Goal: Information Seeking & Learning: Learn about a topic

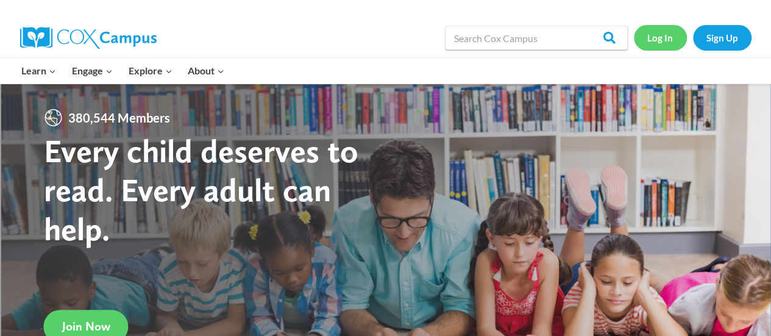
click at [655, 31] on link "Log In" at bounding box center [660, 37] width 53 height 25
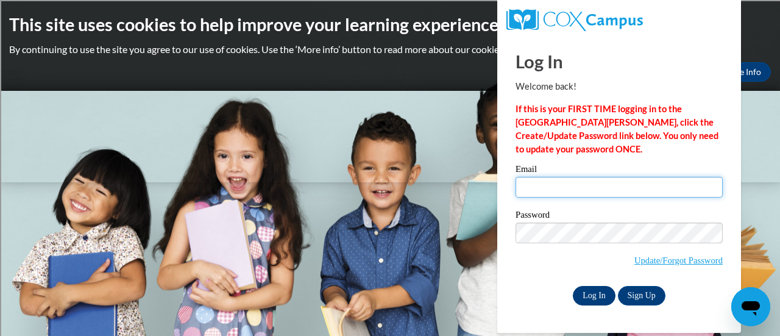
type input "elise.hoaglund@rusd.org"
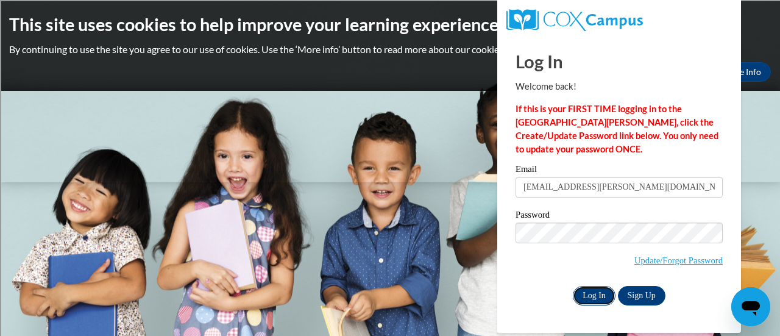
click at [588, 293] on input "Log In" at bounding box center [594, 295] width 43 height 19
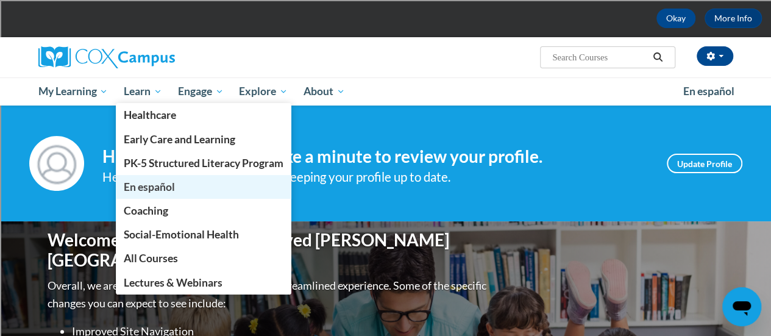
scroll to position [55, 0]
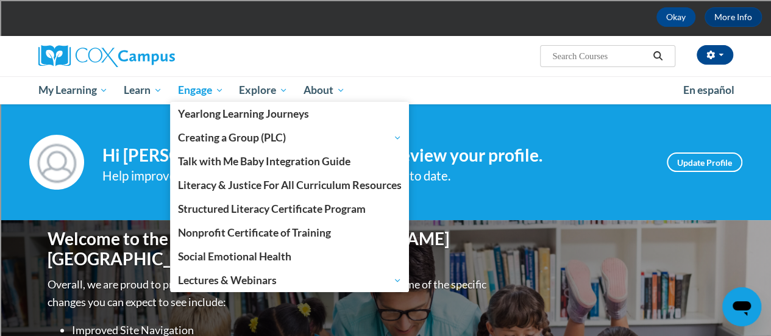
click at [209, 86] on span "Engage" at bounding box center [201, 90] width 46 height 15
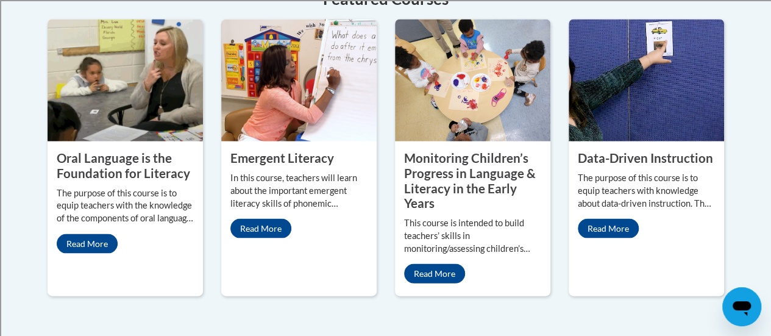
scroll to position [1165, 0]
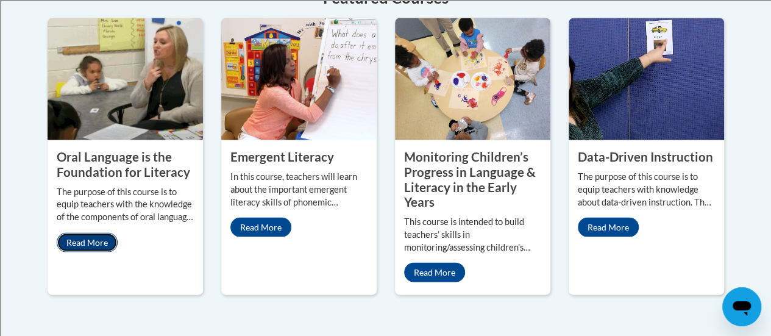
click at [86, 233] on link "Read More" at bounding box center [87, 242] width 61 height 19
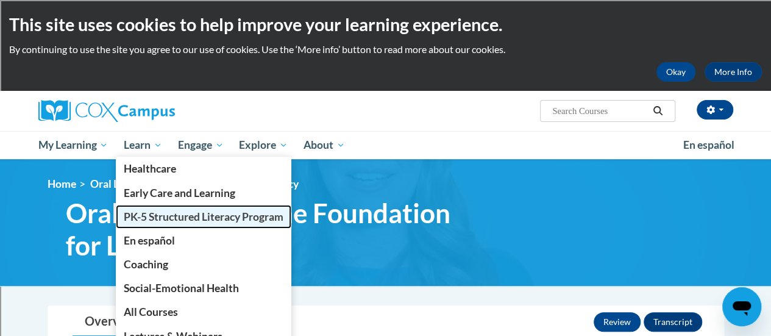
click at [150, 223] on link "PK-5 Structured Literacy Program" at bounding box center [203, 217] width 175 height 24
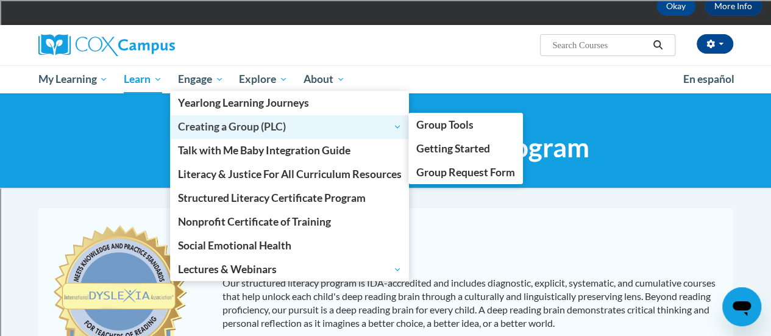
scroll to position [76, 0]
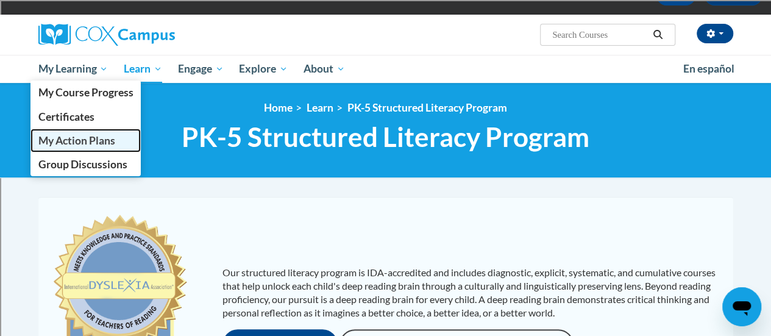
click at [85, 144] on span "My Action Plans" at bounding box center [76, 140] width 77 height 13
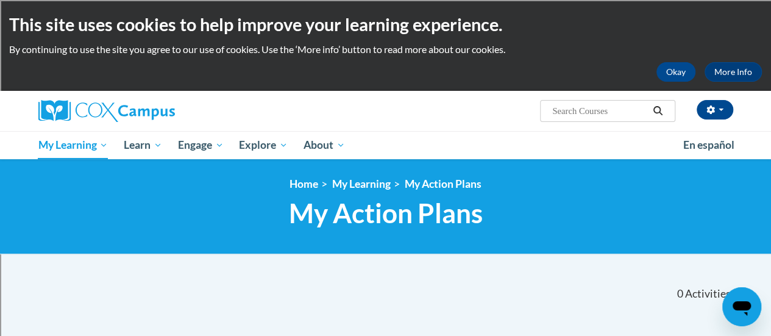
scroll to position [251, 0]
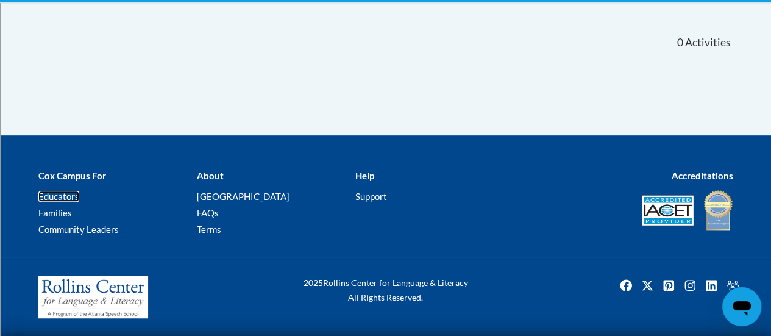
click at [53, 197] on link "Educators" at bounding box center [58, 196] width 41 height 11
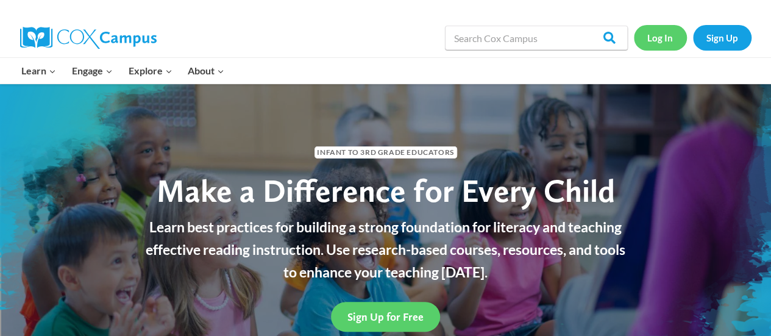
click at [662, 43] on link "Log In" at bounding box center [660, 37] width 53 height 25
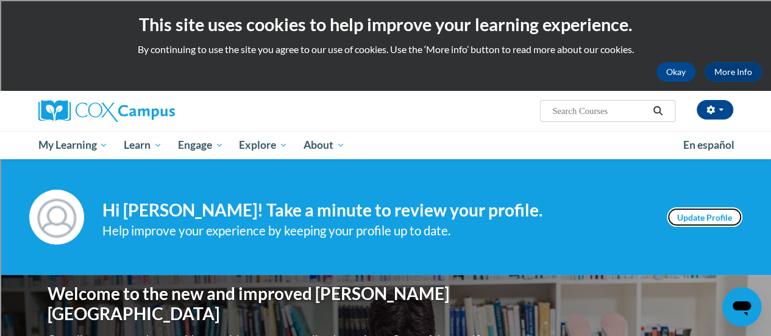
click at [696, 217] on link "Update Profile" at bounding box center [704, 216] width 76 height 19
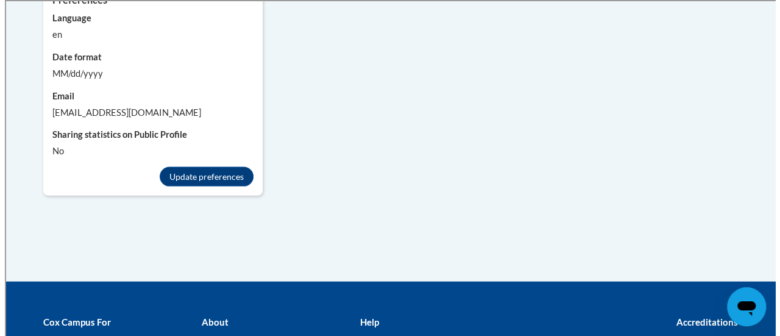
scroll to position [1254, 0]
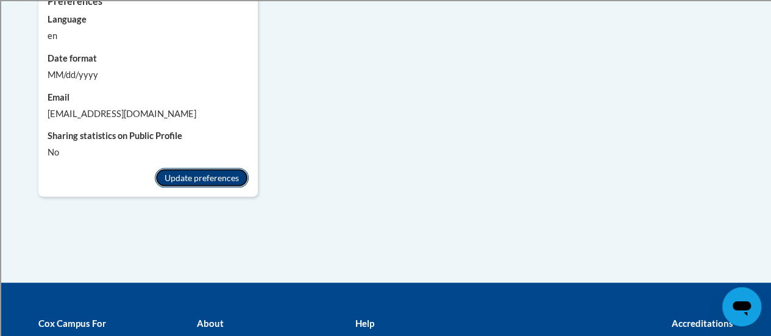
click at [191, 168] on button "Update preferences" at bounding box center [202, 177] width 94 height 19
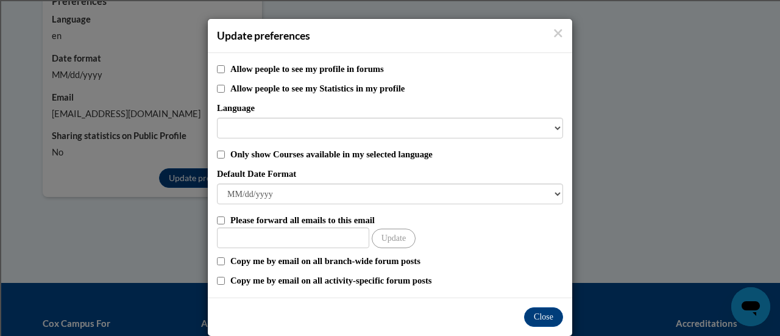
click at [387, 93] on label "Allow people to see my Statistics in my profile" at bounding box center [396, 88] width 333 height 13
click at [225, 93] on input "Allow people to see my Statistics in my profile" at bounding box center [221, 89] width 8 height 8
checkbox input "true"
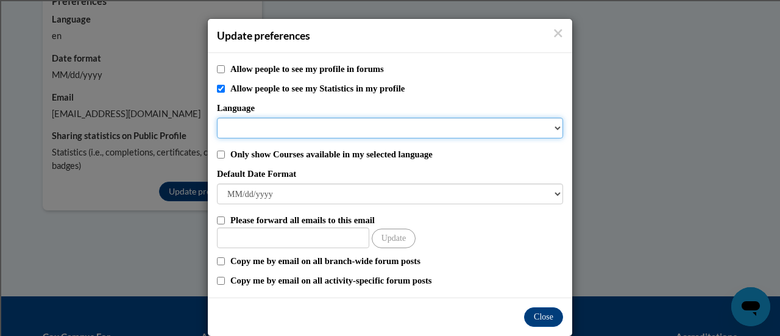
click at [556, 121] on select "Language" at bounding box center [390, 128] width 346 height 21
click at [548, 127] on select "Language" at bounding box center [390, 128] width 346 height 21
click at [554, 129] on select "Language" at bounding box center [390, 128] width 346 height 21
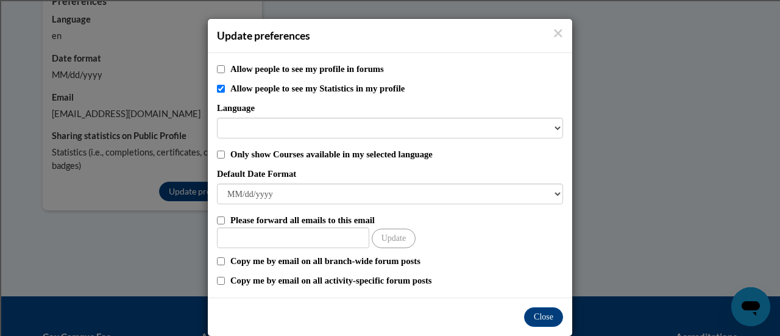
click at [275, 107] on label "Language" at bounding box center [390, 107] width 346 height 13
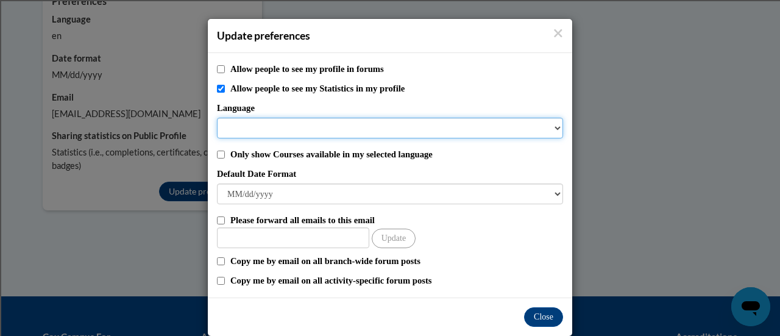
click at [275, 118] on select "Language" at bounding box center [390, 128] width 346 height 21
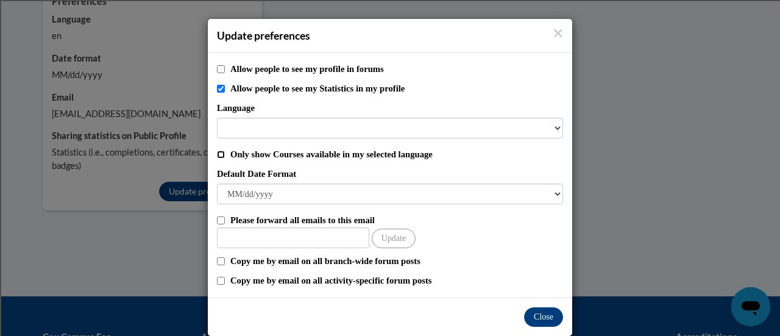
click at [217, 154] on input "Only show Courses available in my selected language" at bounding box center [221, 154] width 8 height 8
click at [217, 149] on div "Only show Courses available in my selected language" at bounding box center [390, 153] width 346 height 13
click at [217, 151] on input "Only show Courses available in my selected language" at bounding box center [221, 154] width 8 height 8
checkbox input "false"
drag, startPoint x: 218, startPoint y: 86, endPoint x: 208, endPoint y: 90, distance: 10.4
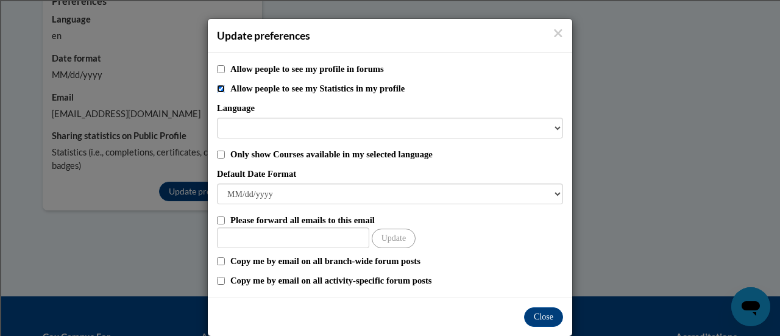
click at [208, 90] on div "Allow people to see my profile in forums Allow people to see my Statistics in m…" at bounding box center [390, 175] width 364 height 244
click at [217, 88] on input "Allow people to see my Statistics in my profile" at bounding box center [221, 89] width 8 height 8
checkbox input "false"
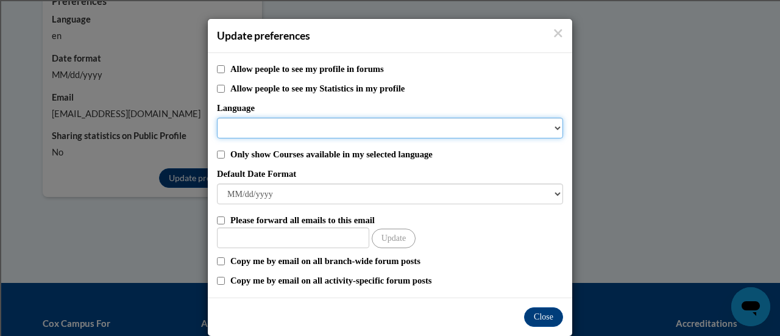
click at [554, 130] on select "Language" at bounding box center [390, 128] width 346 height 21
click at [552, 129] on select "Language" at bounding box center [390, 128] width 346 height 21
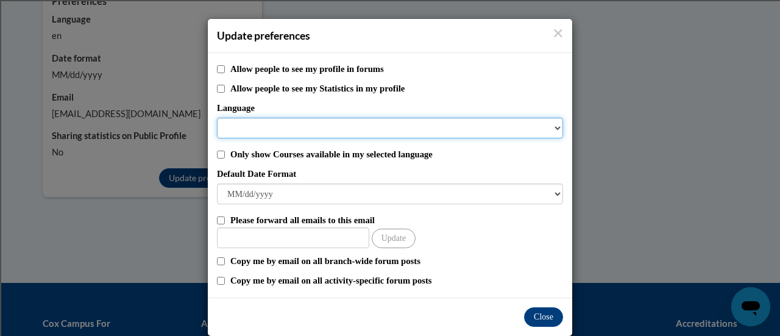
click at [552, 129] on select "Language" at bounding box center [390, 128] width 346 height 21
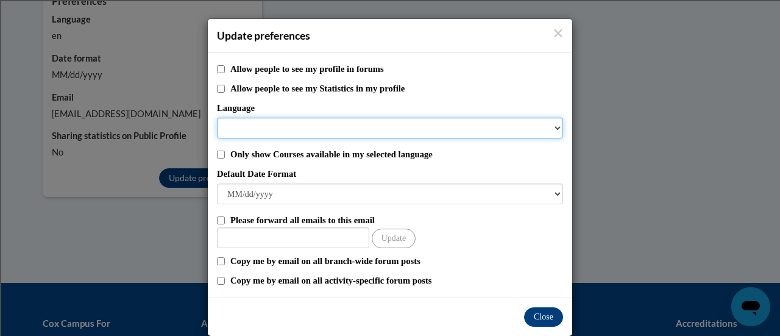
click at [552, 129] on select "Language" at bounding box center [390, 128] width 346 height 21
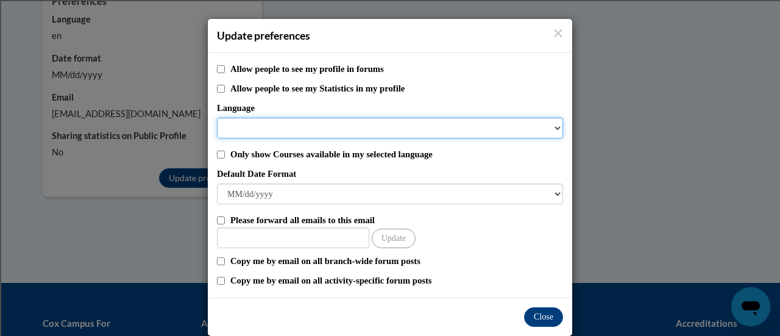
click at [552, 129] on select "Language" at bounding box center [390, 128] width 346 height 21
click at [217, 118] on select "Language" at bounding box center [390, 128] width 346 height 21
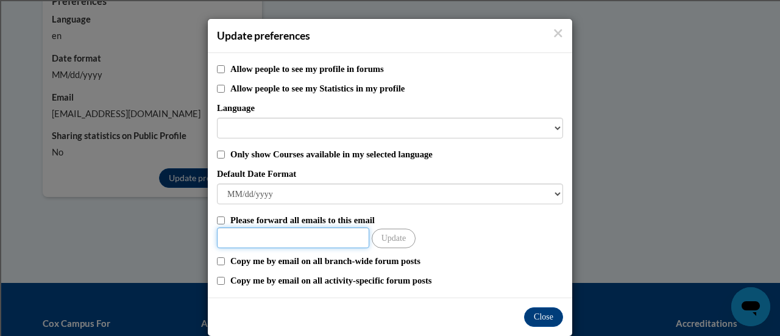
click at [288, 239] on input "Other Email" at bounding box center [293, 237] width 152 height 21
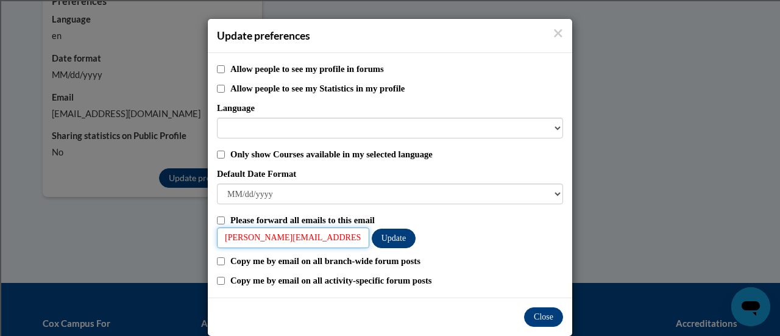
type input "elise.haoglund@rusd.org"
click at [401, 235] on button "Update" at bounding box center [394, 237] width 44 height 19
click at [217, 217] on input "Please forward all emails to this email" at bounding box center [221, 220] width 8 height 8
checkbox input "true"
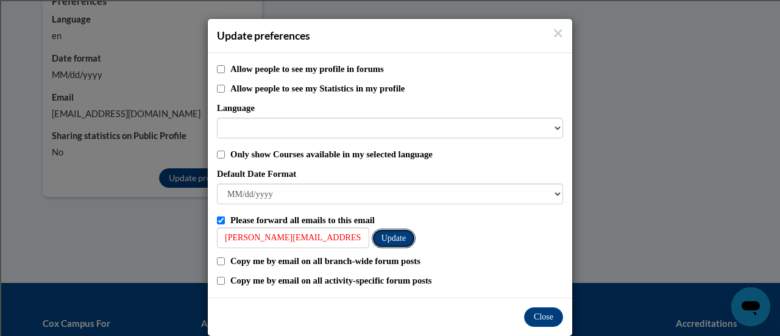
click at [390, 242] on button "Update" at bounding box center [394, 237] width 44 height 19
click at [537, 315] on button "Close" at bounding box center [543, 316] width 39 height 19
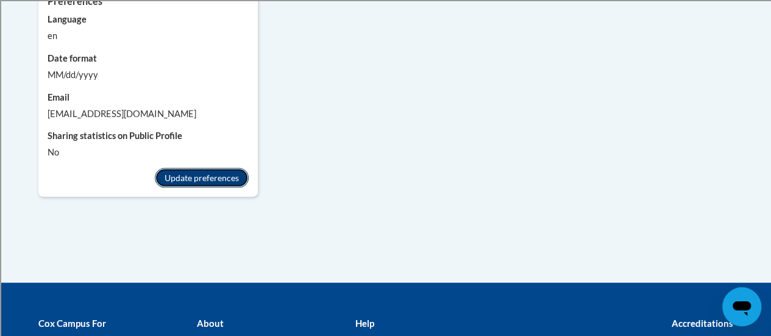
click at [191, 168] on button "Update preferences" at bounding box center [202, 177] width 94 height 19
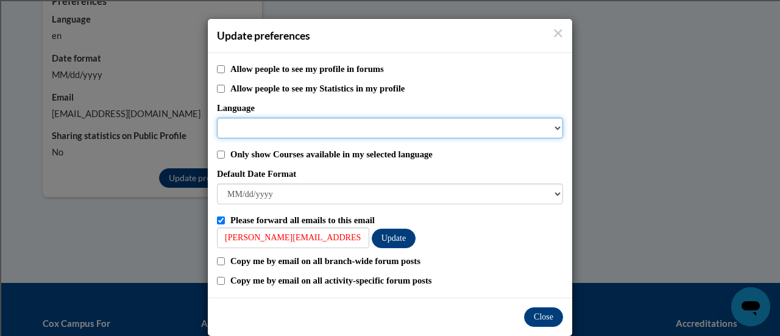
click at [278, 129] on select "Language" at bounding box center [390, 128] width 346 height 21
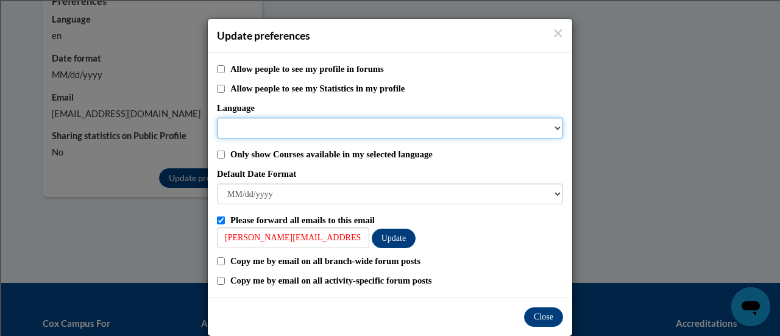
click at [278, 129] on select "Language" at bounding box center [390, 128] width 346 height 21
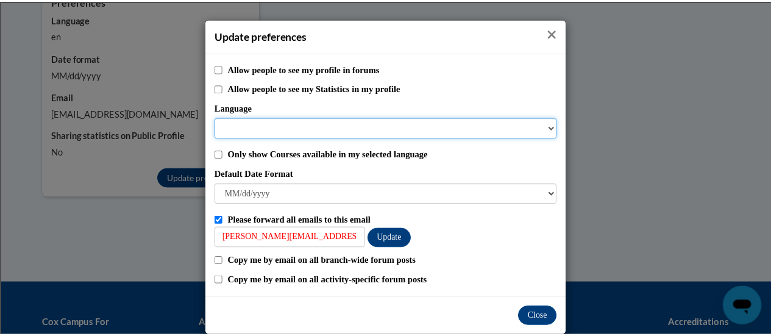
scroll to position [18, 0]
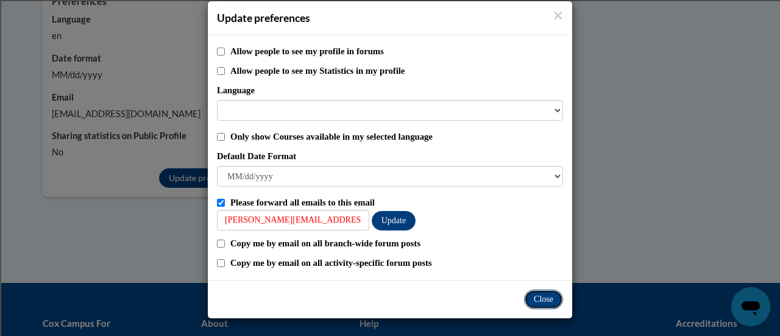
click at [533, 302] on button "Close" at bounding box center [543, 298] width 39 height 19
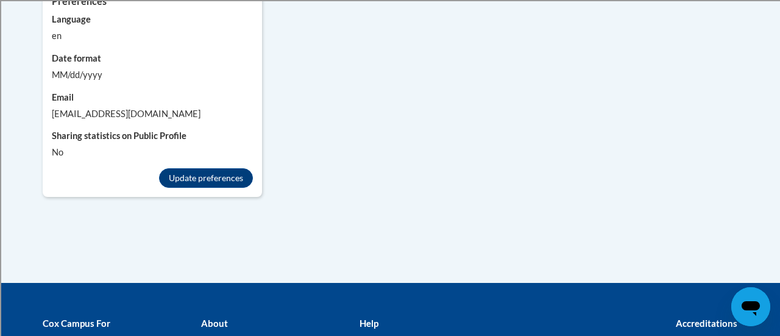
click at [533, 302] on div at bounding box center [390, 168] width 780 height 336
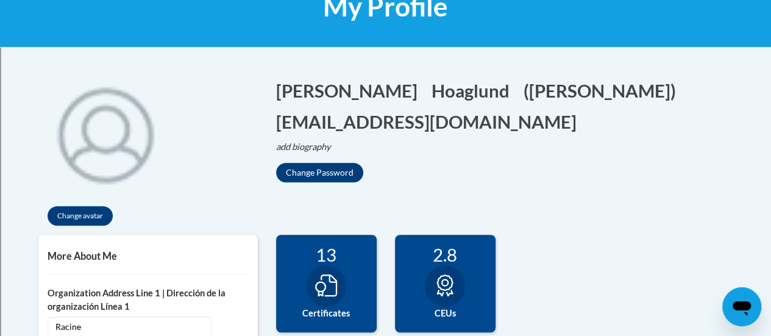
scroll to position [0, 0]
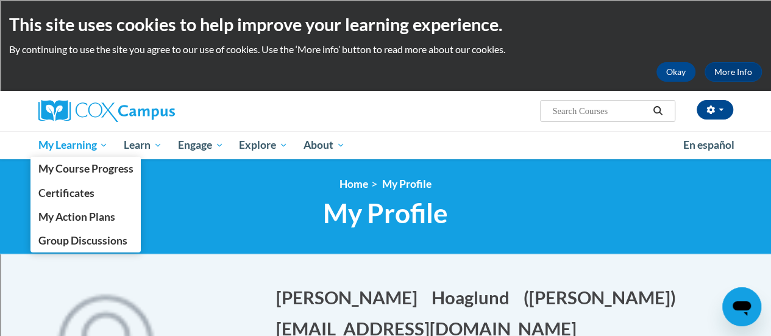
click at [96, 147] on span "My Learning" at bounding box center [73, 145] width 70 height 15
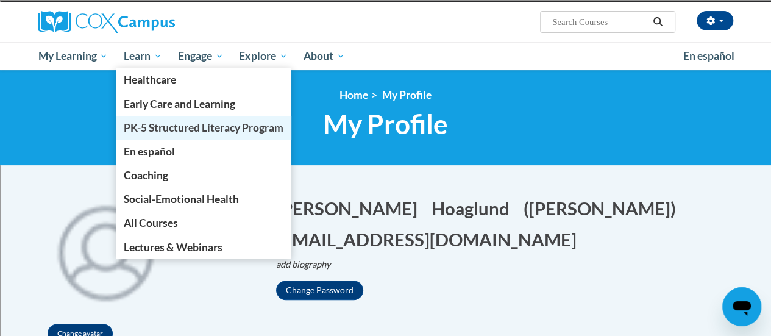
scroll to position [90, 0]
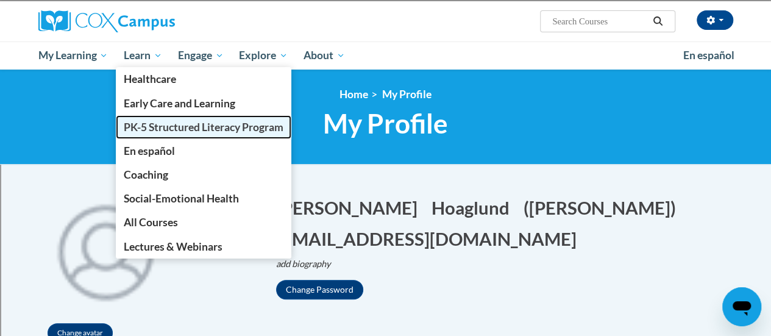
click at [213, 125] on span "PK-5 Structured Literacy Program" at bounding box center [204, 127] width 160 height 13
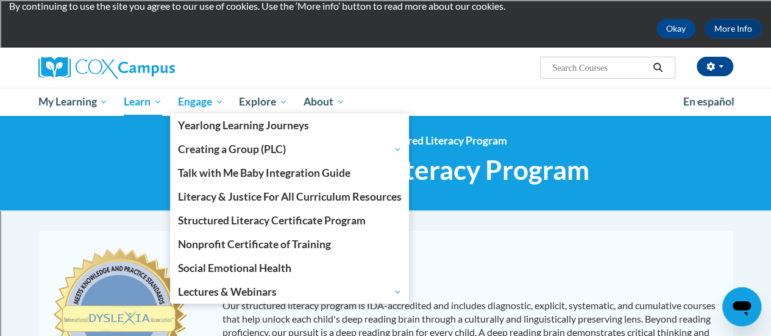
scroll to position [44, 0]
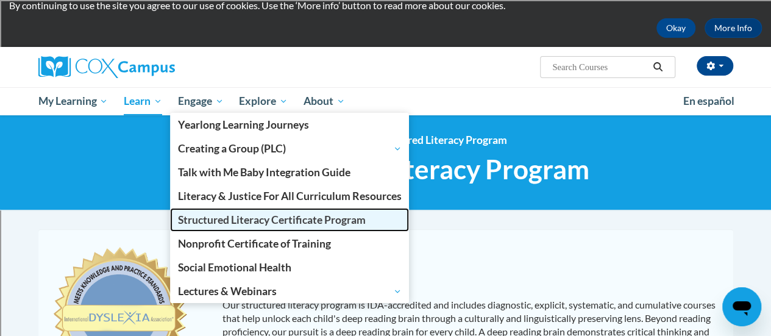
click at [255, 222] on span "Structured Literacy Certificate Program" at bounding box center [272, 219] width 188 height 13
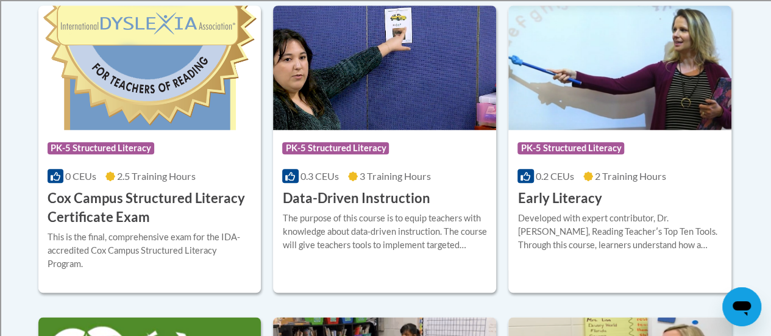
scroll to position [549, 0]
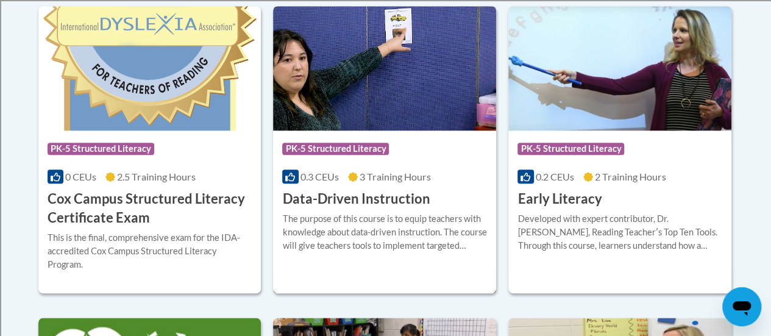
click at [391, 125] on img at bounding box center [384, 68] width 223 height 124
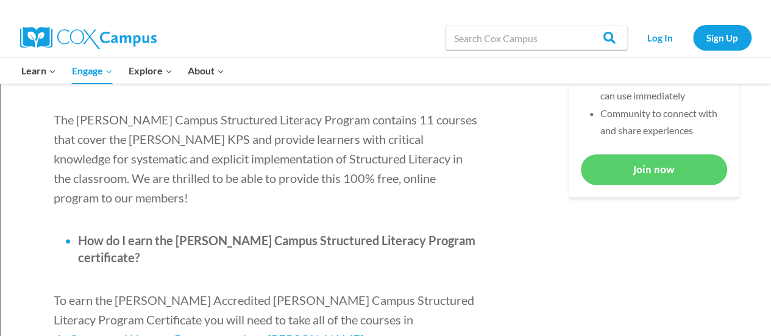
scroll to position [640, 0]
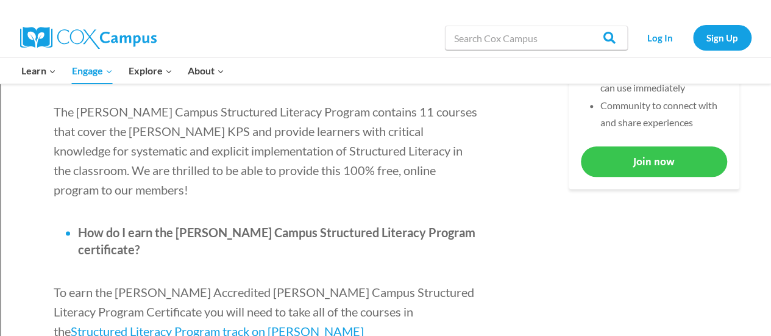
click at [658, 164] on link "Join now" at bounding box center [654, 161] width 146 height 30
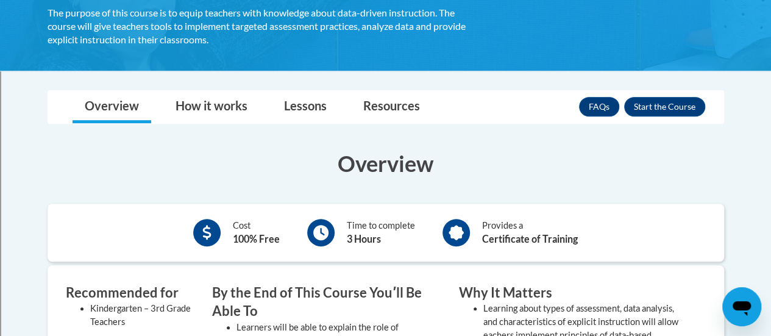
scroll to position [228, 0]
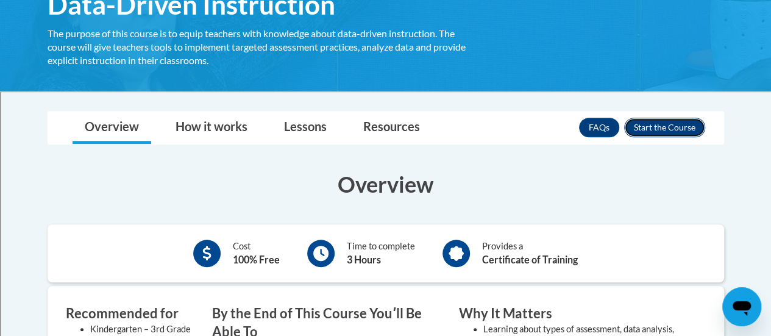
click at [669, 132] on button "Enroll" at bounding box center [664, 127] width 81 height 19
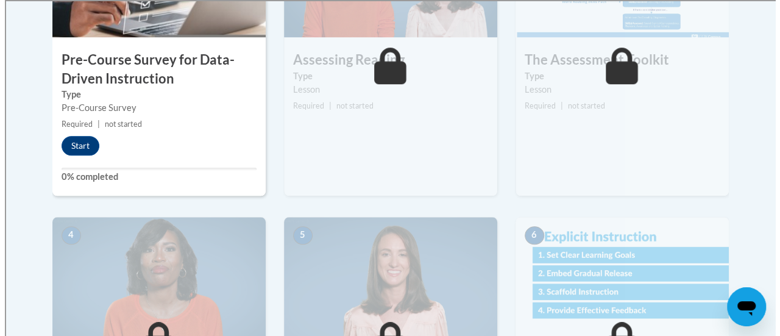
scroll to position [501, 0]
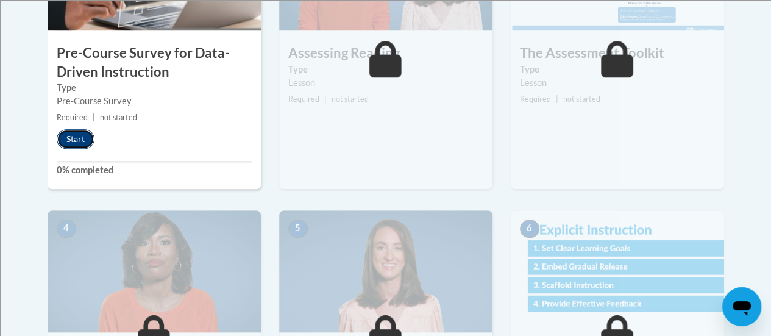
click at [83, 138] on button "Start" at bounding box center [76, 138] width 38 height 19
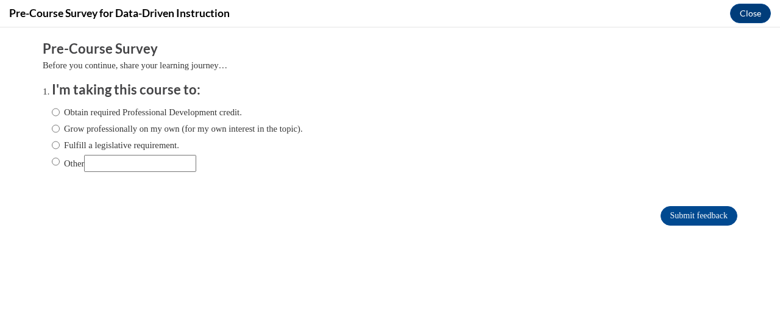
scroll to position [0, 0]
click at [83, 138] on label "Fulfill a legislative requirement." at bounding box center [115, 144] width 127 height 13
click at [60, 138] on input "Fulfill a legislative requirement." at bounding box center [56, 144] width 8 height 13
radio input "true"
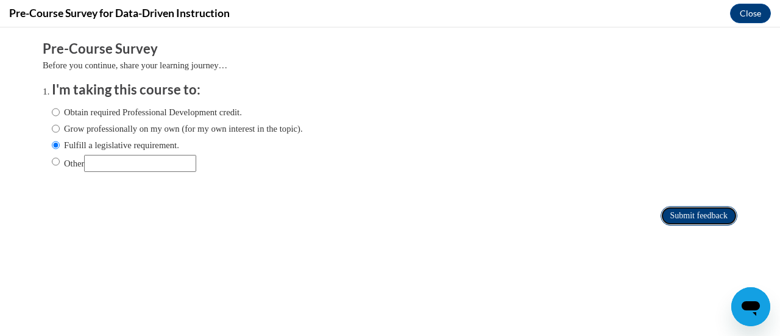
click at [687, 217] on input "Submit feedback" at bounding box center [698, 215] width 77 height 19
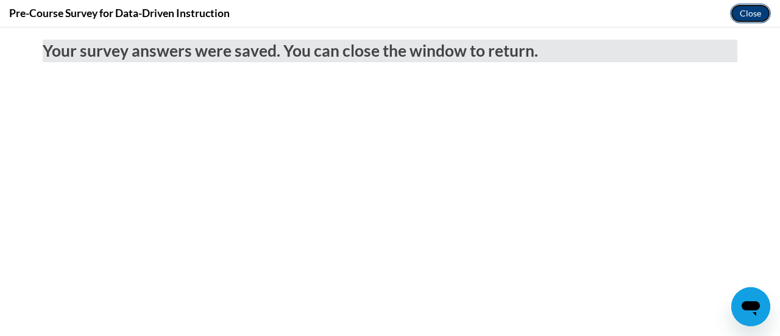
click at [747, 15] on button "Close" at bounding box center [750, 13] width 41 height 19
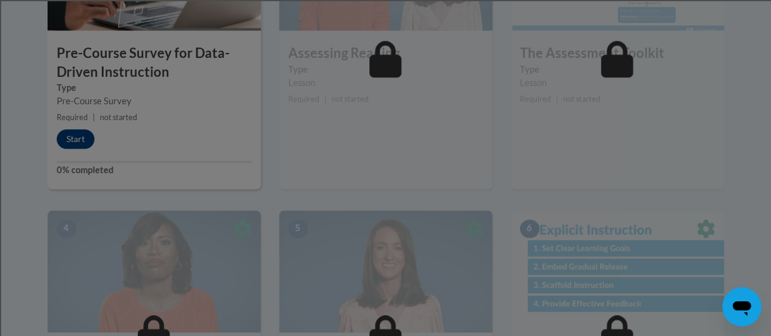
click at [747, 15] on div at bounding box center [385, 168] width 771 height 336
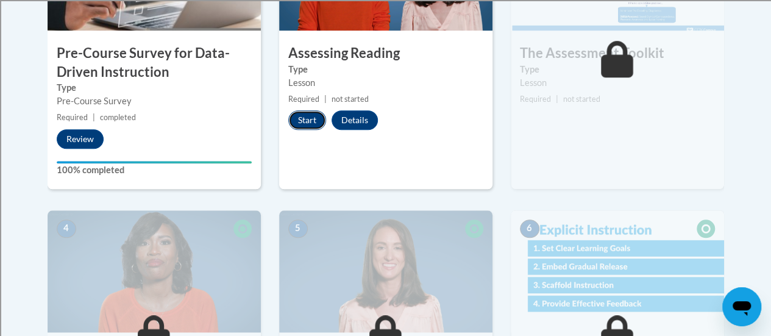
click at [307, 124] on button "Start" at bounding box center [307, 119] width 38 height 19
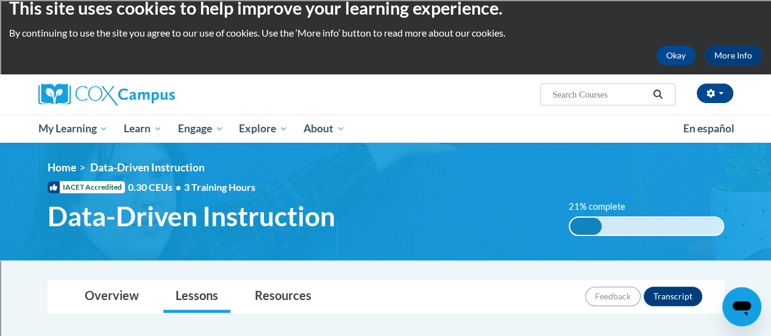
scroll to position [9, 0]
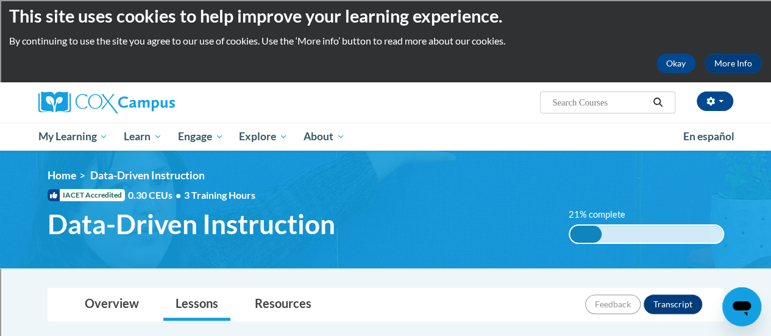
click at [191, 298] on link "Lessons" at bounding box center [196, 304] width 67 height 32
click at [113, 298] on link "Overview" at bounding box center [111, 304] width 79 height 32
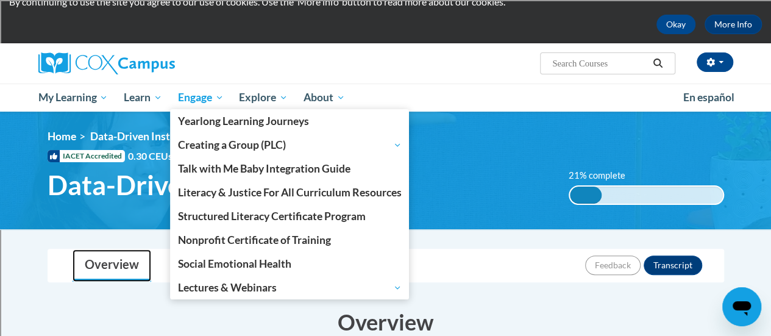
scroll to position [48, 0]
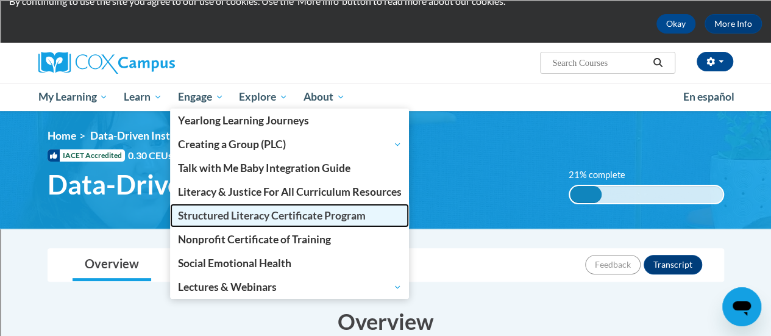
click at [244, 214] on span "Structured Literacy Certificate Program" at bounding box center [272, 215] width 188 height 13
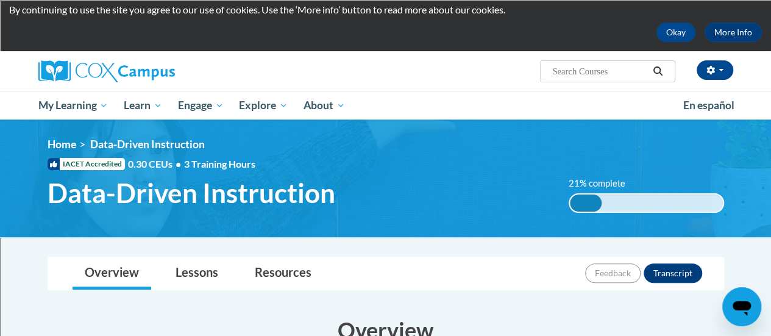
scroll to position [38, 0]
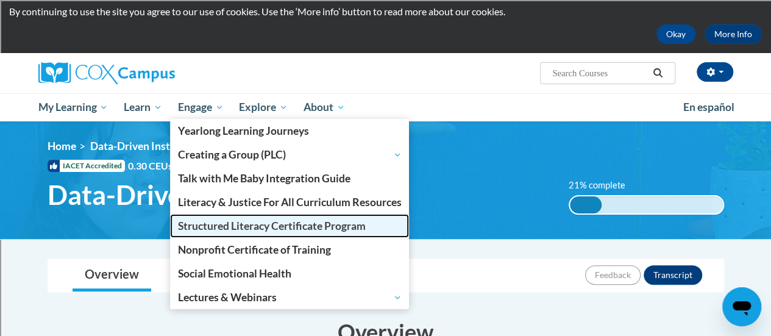
click at [227, 232] on link "Structured Literacy Certificate Program" at bounding box center [289, 226] width 239 height 24
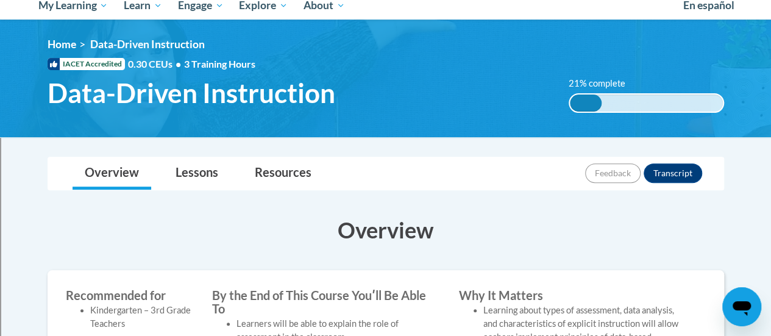
scroll to position [130, 0]
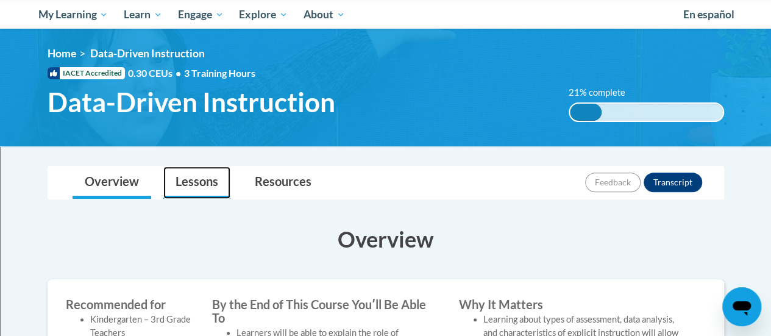
click at [190, 194] on link "Lessons" at bounding box center [196, 182] width 67 height 32
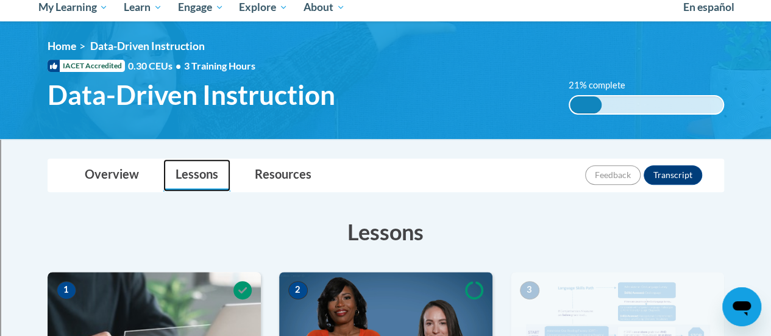
scroll to position [137, 0]
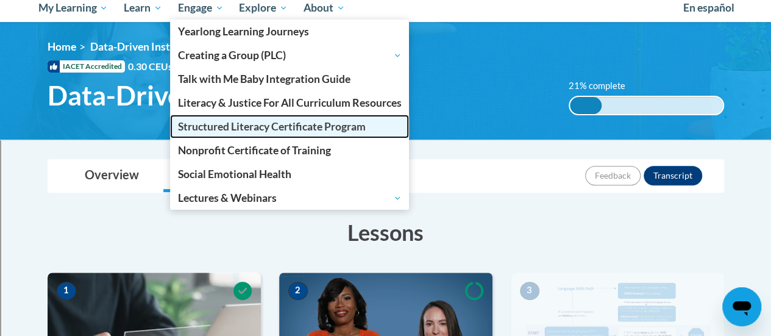
click at [196, 125] on span "Structured Literacy Certificate Program" at bounding box center [272, 126] width 188 height 13
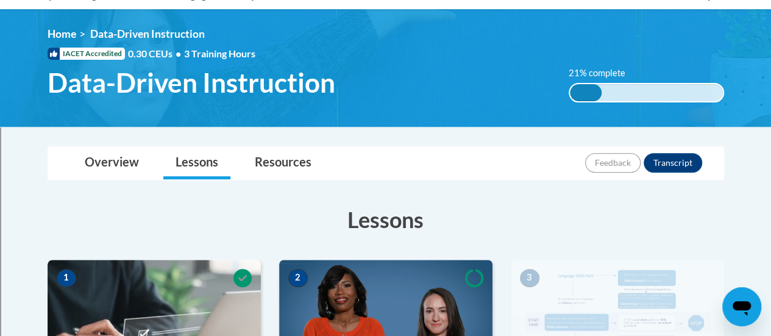
scroll to position [149, 0]
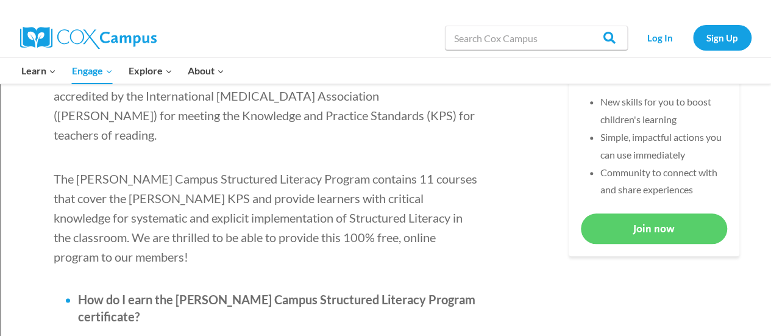
scroll to position [577, 0]
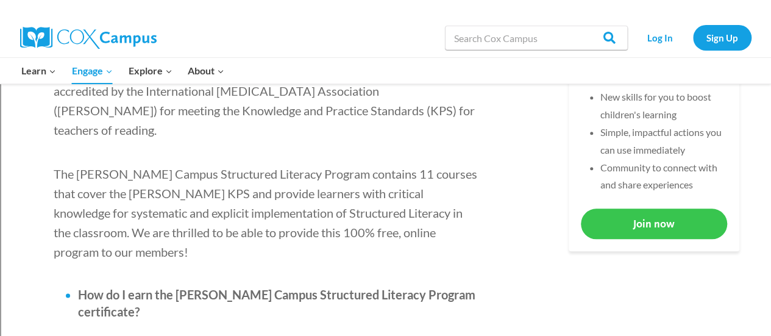
click at [651, 225] on link "Join now" at bounding box center [654, 223] width 146 height 30
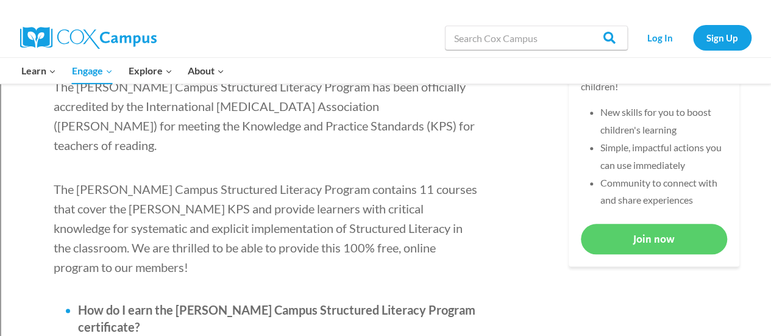
scroll to position [563, 0]
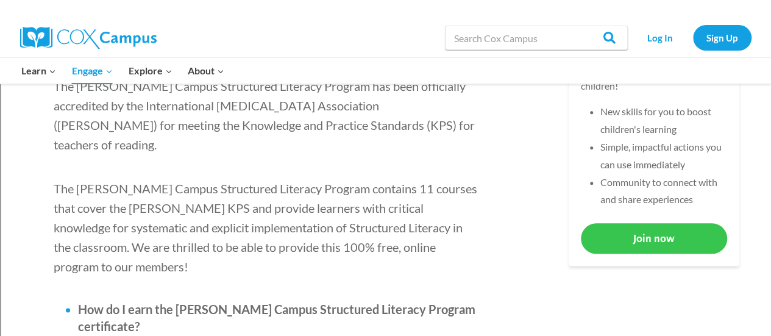
click at [641, 229] on link "Join now" at bounding box center [654, 238] width 146 height 30
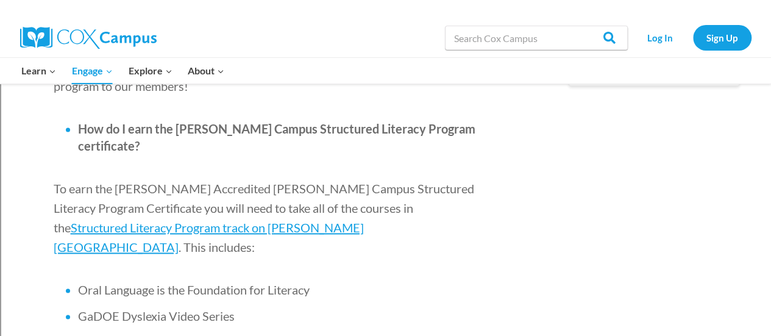
scroll to position [743, 0]
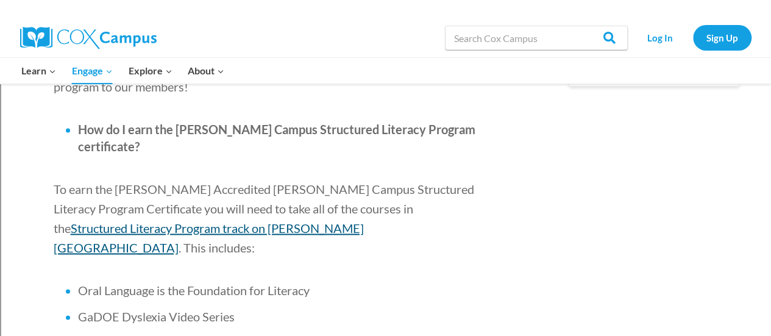
click at [322, 221] on span "Structured Literacy Program track on [PERSON_NAME][GEOGRAPHIC_DATA]" at bounding box center [209, 238] width 310 height 34
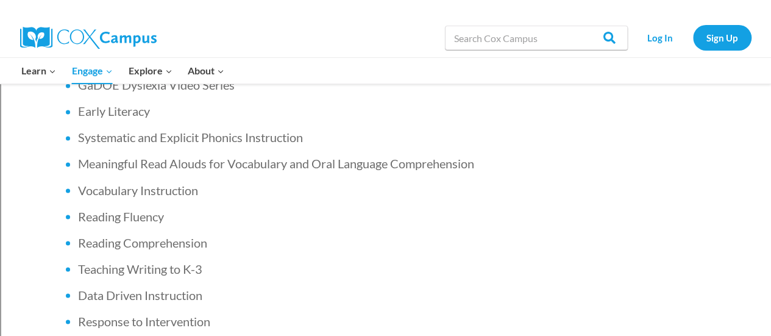
scroll to position [973, 0]
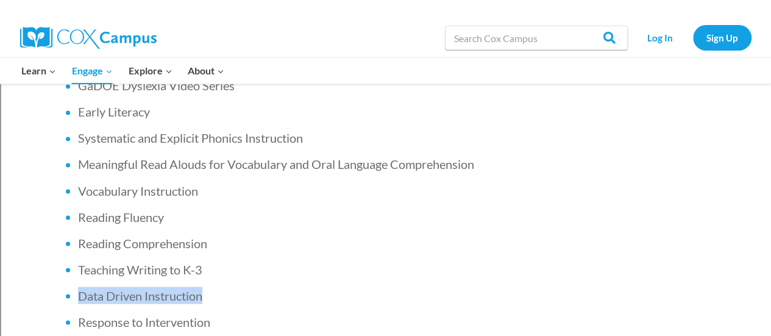
drag, startPoint x: 202, startPoint y: 220, endPoint x: 78, endPoint y: 219, distance: 124.3
click at [78, 286] on li "Data Driven Instruction" at bounding box center [279, 294] width 402 height 17
copy li "Data Driven Instruction"
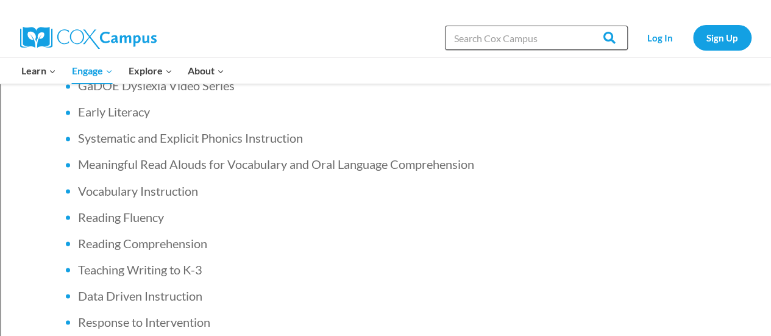
paste input "Data Driven Instruction"
type input "Data Driven Instruction"
click at [580, 26] on input "Search" at bounding box center [604, 38] width 48 height 24
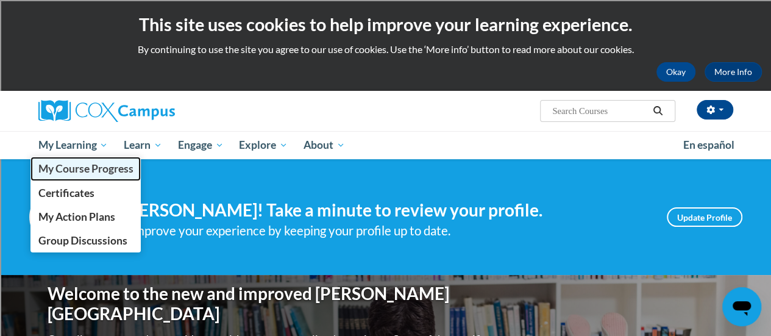
click at [78, 163] on span "My Course Progress" at bounding box center [85, 168] width 95 height 13
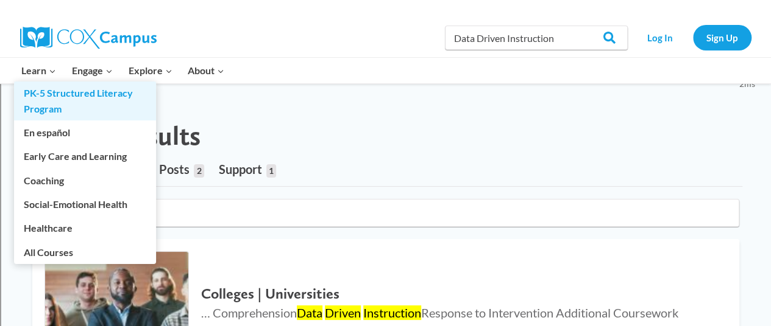
click at [37, 101] on link "PK-5 Structured Literacy Program" at bounding box center [85, 101] width 142 height 39
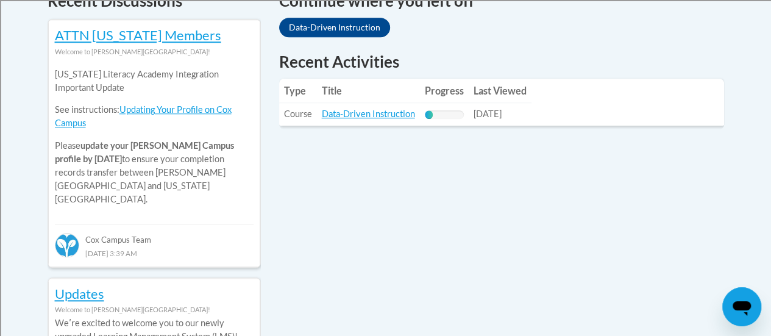
scroll to position [548, 0]
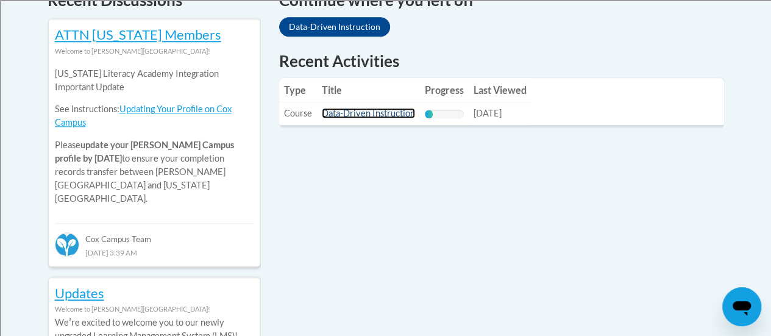
click at [368, 114] on link "Data-Driven Instruction" at bounding box center [368, 113] width 93 height 10
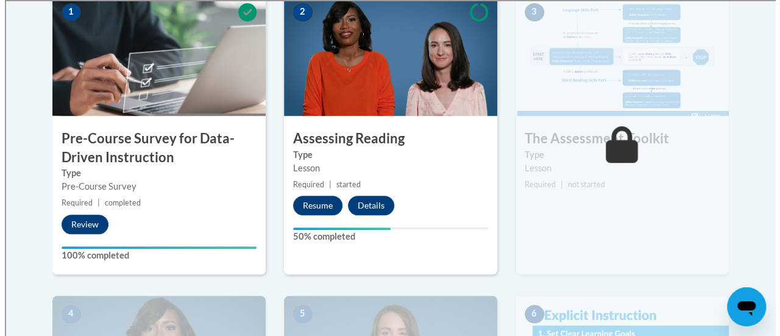
scroll to position [419, 0]
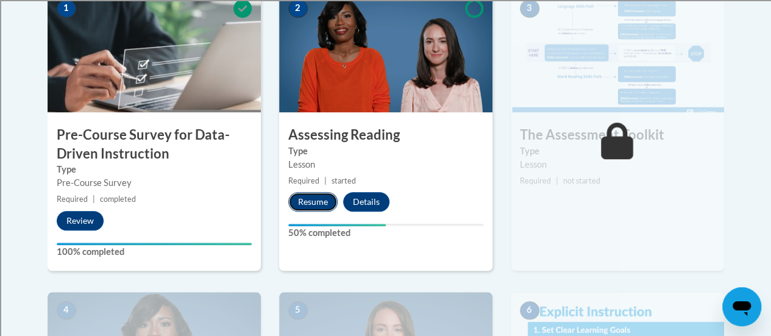
click at [314, 200] on button "Resume" at bounding box center [312, 201] width 49 height 19
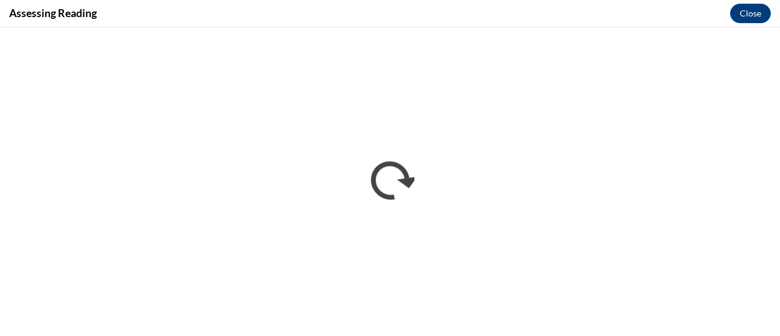
scroll to position [0, 0]
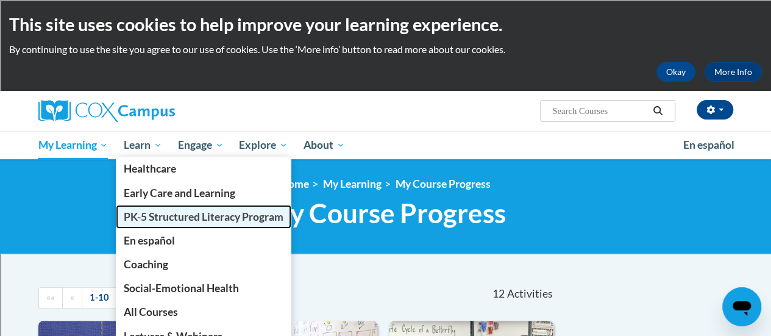
click at [162, 223] on link "PK-5 Structured Literacy Program" at bounding box center [203, 217] width 175 height 24
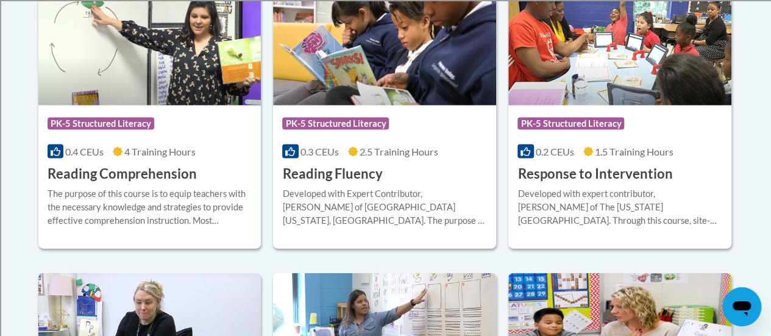
scroll to position [1216, 0]
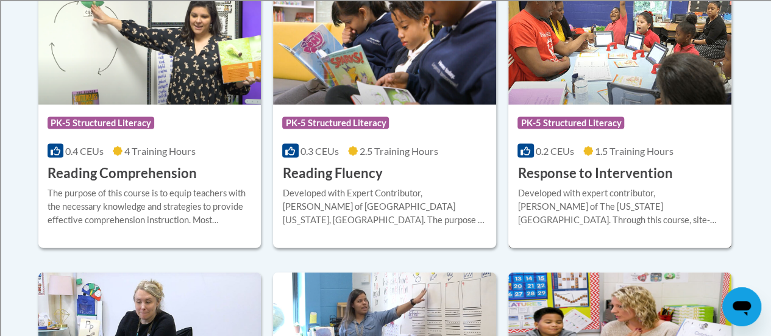
click at [568, 85] on img at bounding box center [619, 43] width 223 height 124
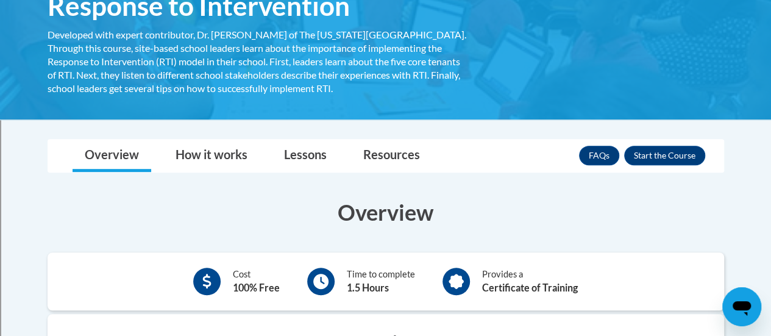
scroll to position [227, 0]
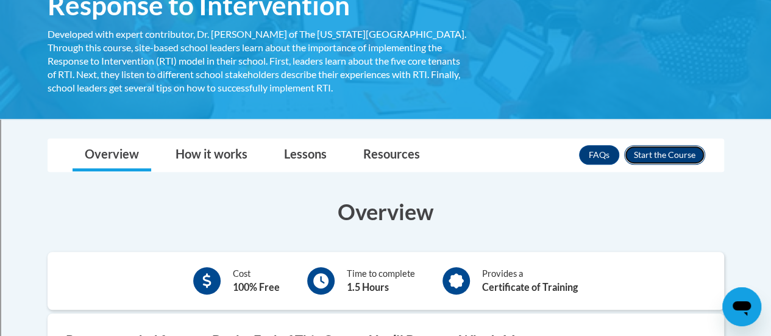
click at [677, 154] on button "Enroll" at bounding box center [664, 154] width 81 height 19
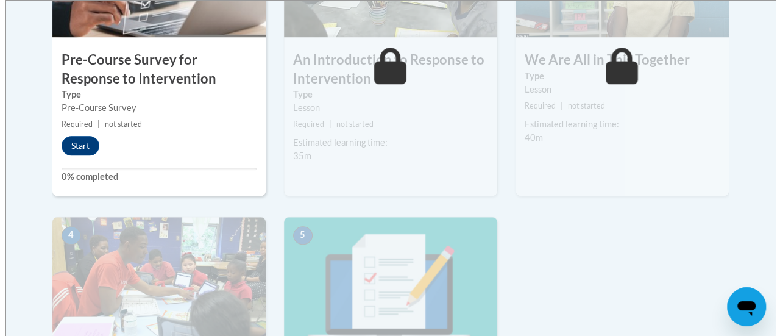
scroll to position [499, 0]
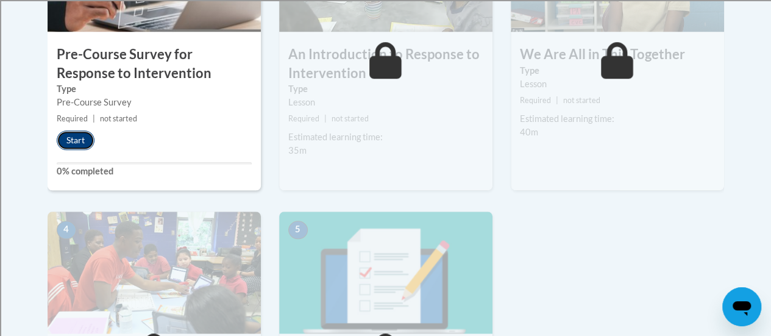
click at [79, 138] on button "Start" at bounding box center [76, 139] width 38 height 19
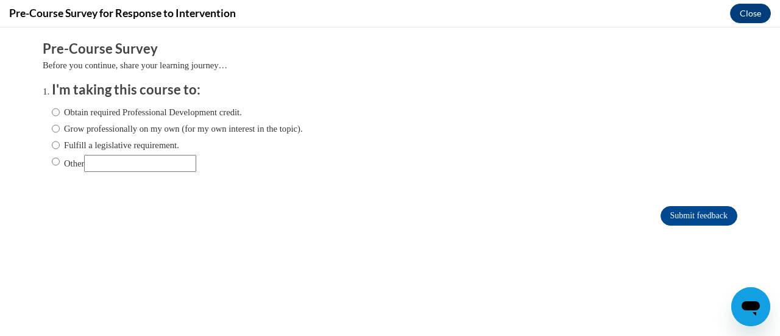
scroll to position [0, 0]
click at [52, 147] on input "Fulfill a legislative requirement." at bounding box center [56, 144] width 8 height 13
radio input "true"
click at [685, 212] on input "Submit feedback" at bounding box center [698, 215] width 77 height 19
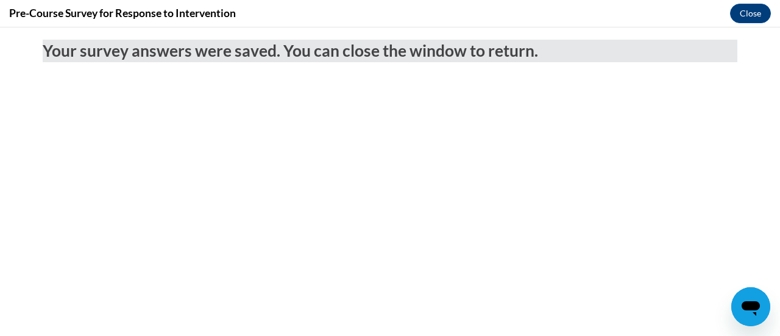
drag, startPoint x: 746, startPoint y: 37, endPoint x: 478, endPoint y: 97, distance: 274.6
click at [478, 97] on div "Your survey answers were saved. You can close the window to return." at bounding box center [390, 84] width 713 height 114
click at [752, 16] on button "Close" at bounding box center [750, 13] width 41 height 19
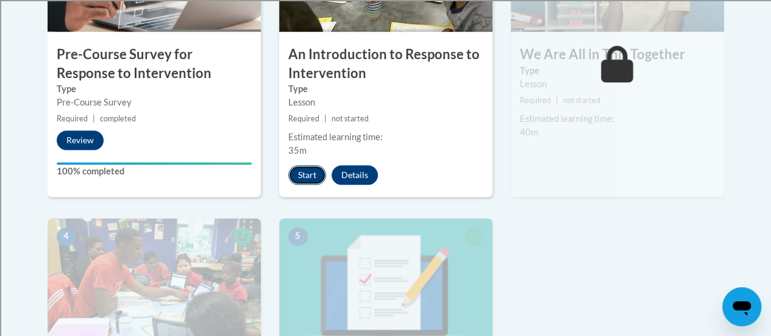
click at [311, 173] on button "Start" at bounding box center [307, 174] width 38 height 19
